Goal: Navigation & Orientation: Find specific page/section

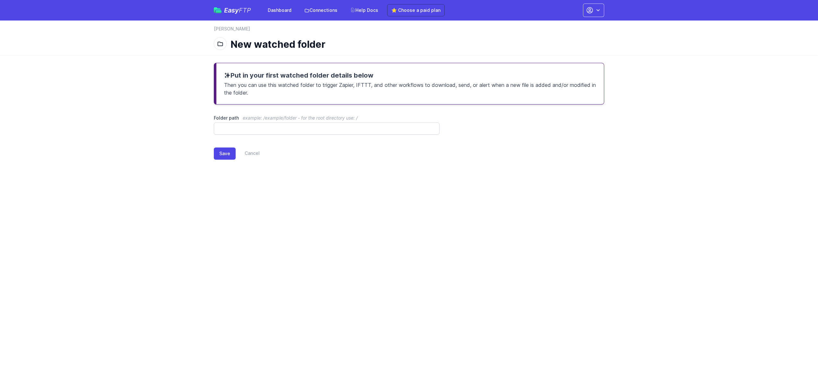
drag, startPoint x: 195, startPoint y: 67, endPoint x: 213, endPoint y: 61, distance: 18.4
click at [198, 66] on main "Put in your first watched folder details below Then you can use this watched fo…" at bounding box center [409, 116] width 818 height 123
click at [285, 12] on link "Dashboard" at bounding box center [279, 10] width 31 height 12
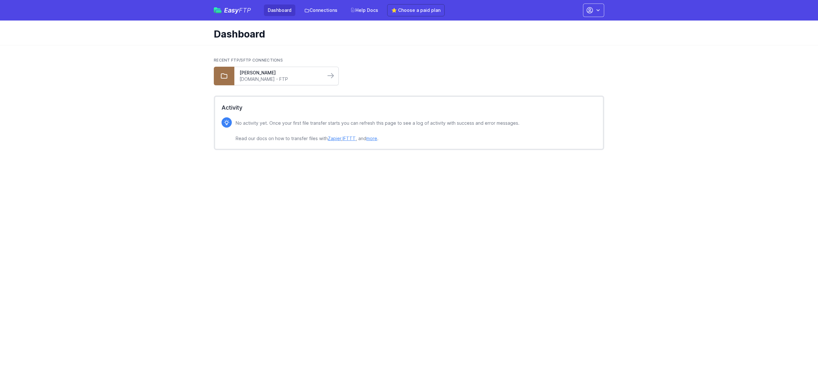
click at [300, 81] on link "[DOMAIN_NAME] - FTP" at bounding box center [279, 79] width 81 height 6
